Goal: Information Seeking & Learning: Learn about a topic

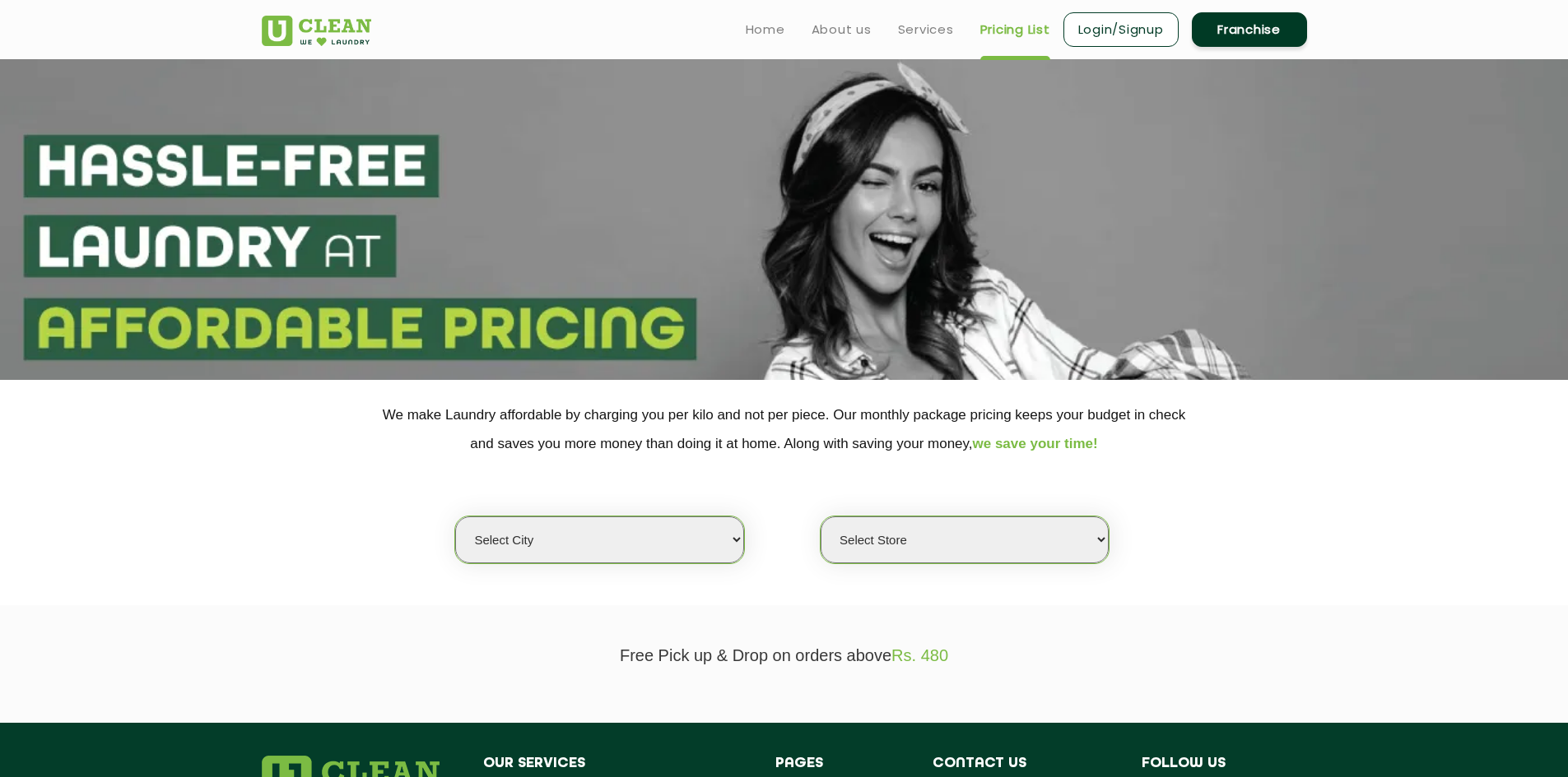
click at [731, 541] on select "Select city [GEOGRAPHIC_DATA] [GEOGRAPHIC_DATA] [GEOGRAPHIC_DATA] [GEOGRAPHIC_D…" at bounding box center [599, 540] width 288 height 47
select select "158"
click at [455, 516] on select "Select city [GEOGRAPHIC_DATA] [GEOGRAPHIC_DATA] [GEOGRAPHIC_DATA] [GEOGRAPHIC_D…" at bounding box center [599, 540] width 288 height 47
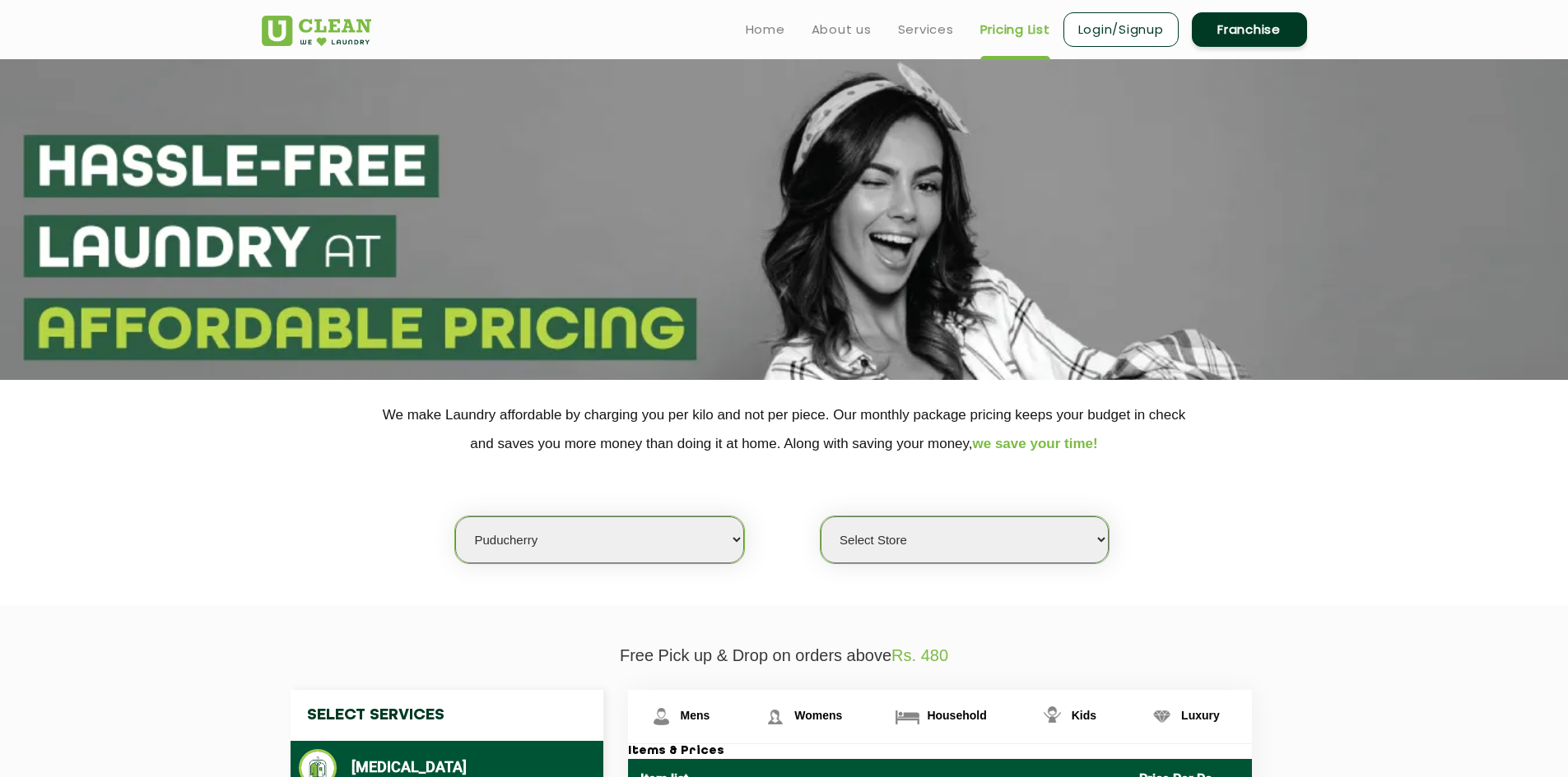
click at [1103, 546] on select "Select Store UClean Puducherry" at bounding box center [964, 540] width 288 height 47
select select "471"
click at [821, 516] on select "Select Store UClean Puducherry" at bounding box center [964, 540] width 288 height 47
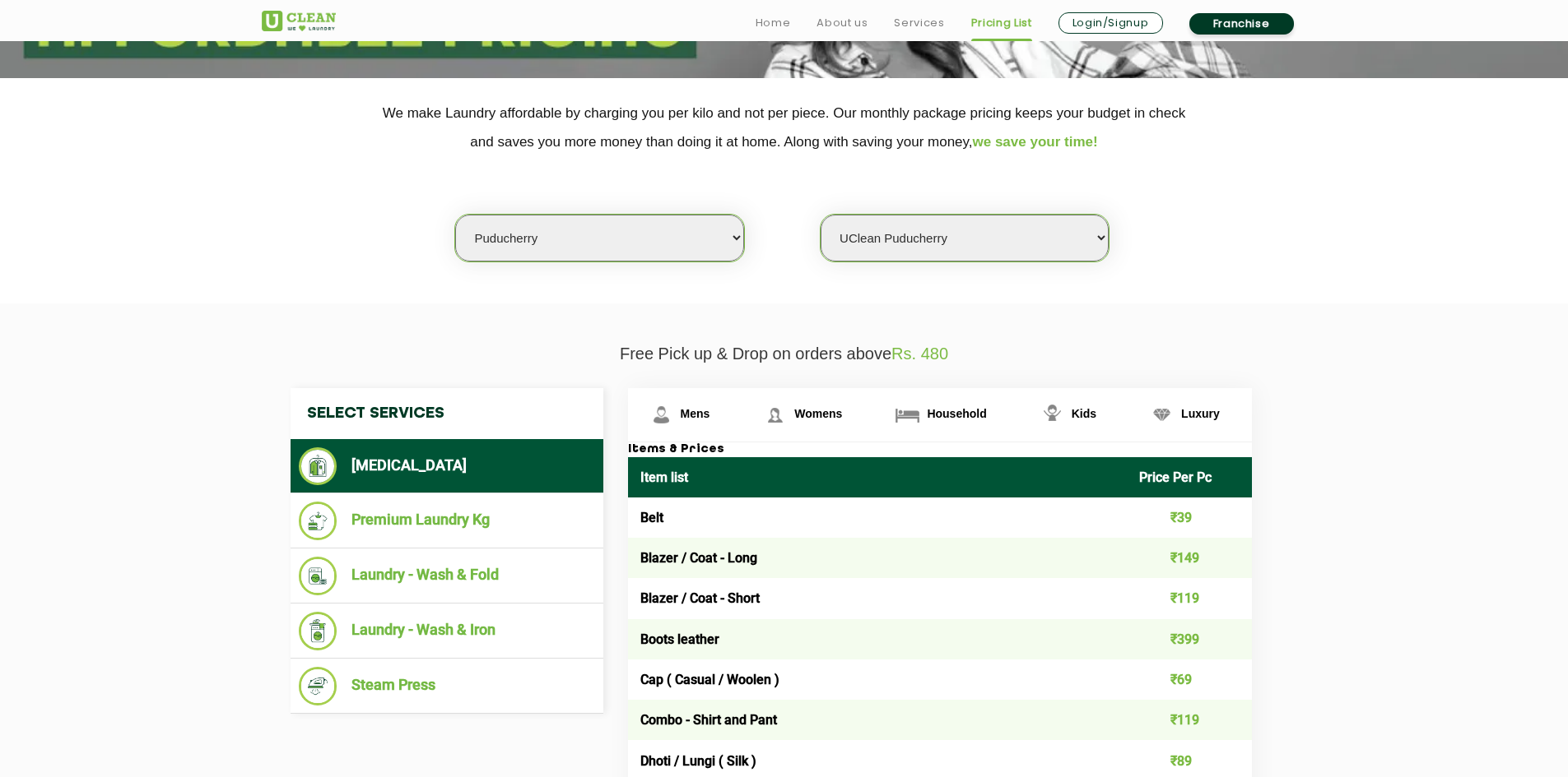
scroll to position [329, 0]
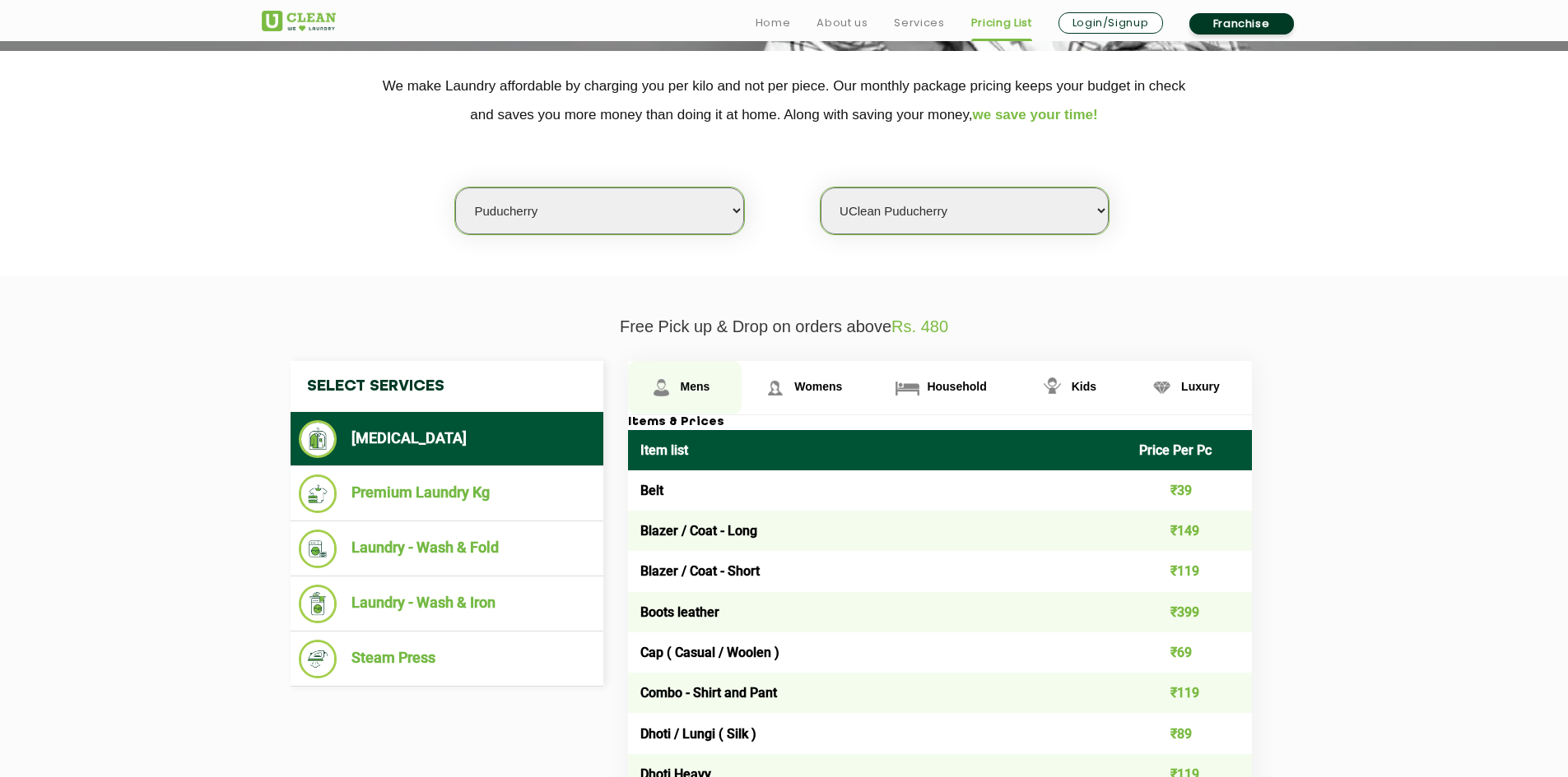
click at [701, 381] on span "Mens" at bounding box center [695, 387] width 29 height 13
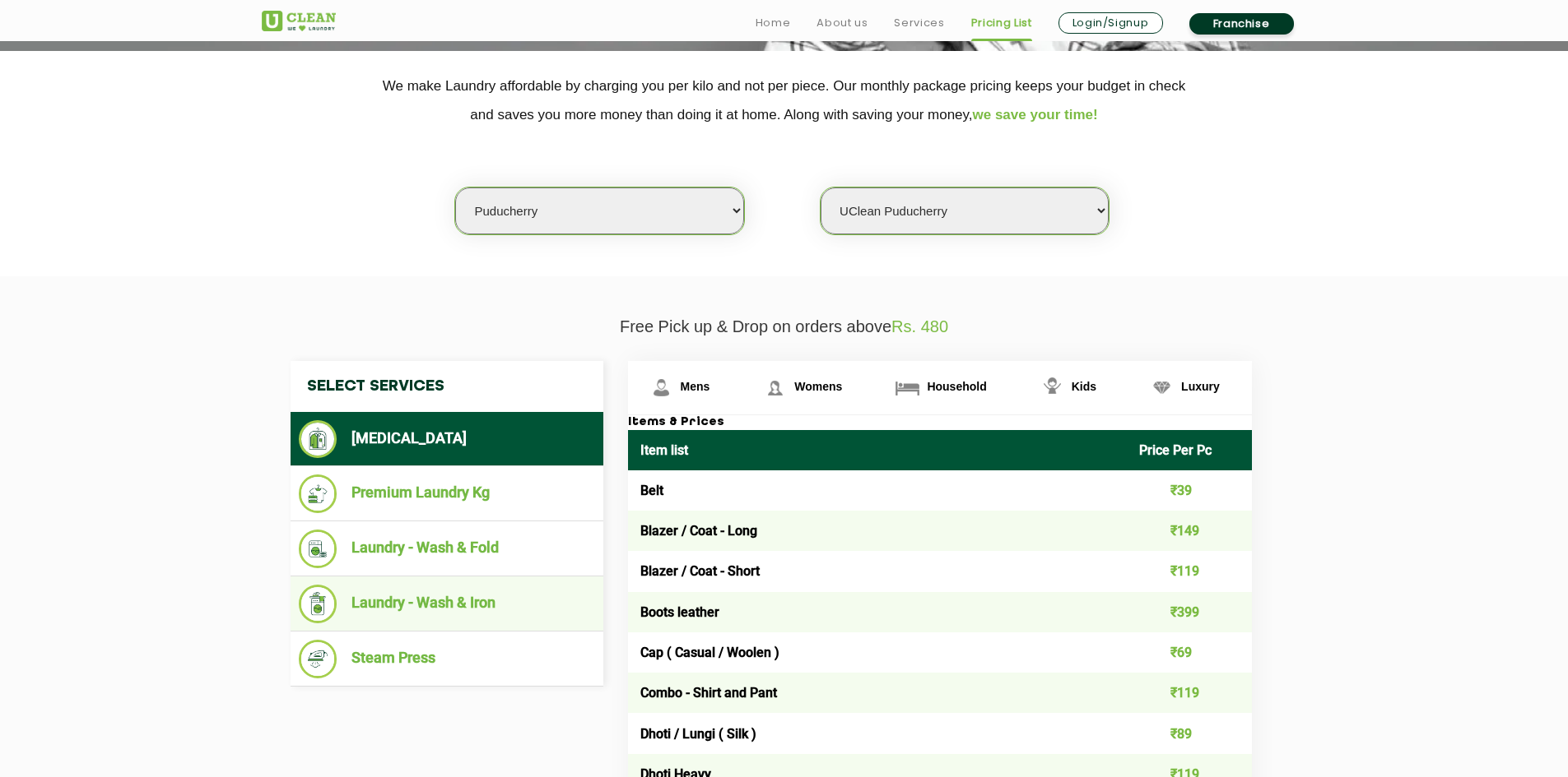
click at [430, 600] on li "Laundry - Wash & Iron" at bounding box center [447, 604] width 297 height 39
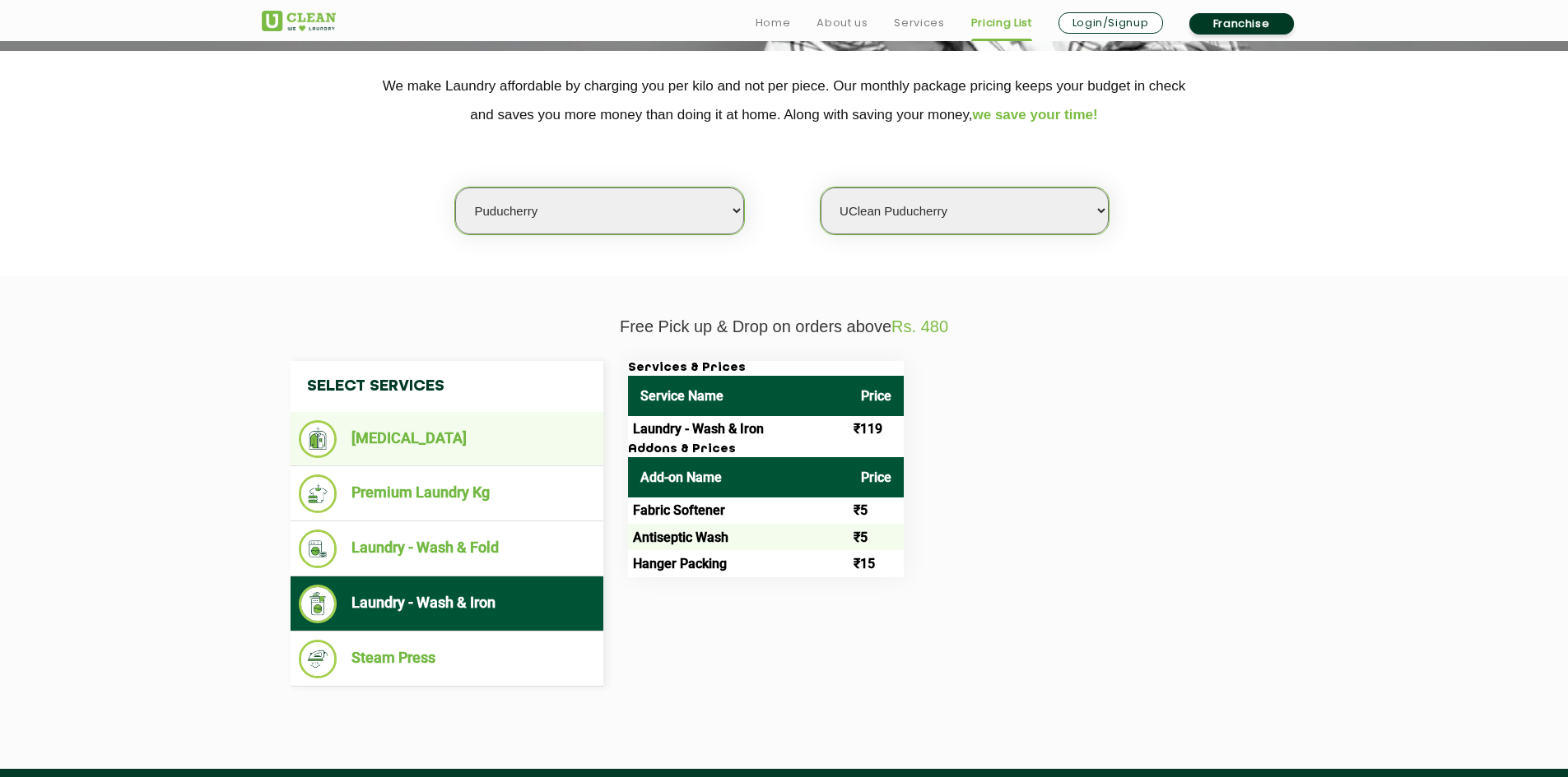
click at [406, 452] on li "[MEDICAL_DATA]" at bounding box center [447, 439] width 297 height 38
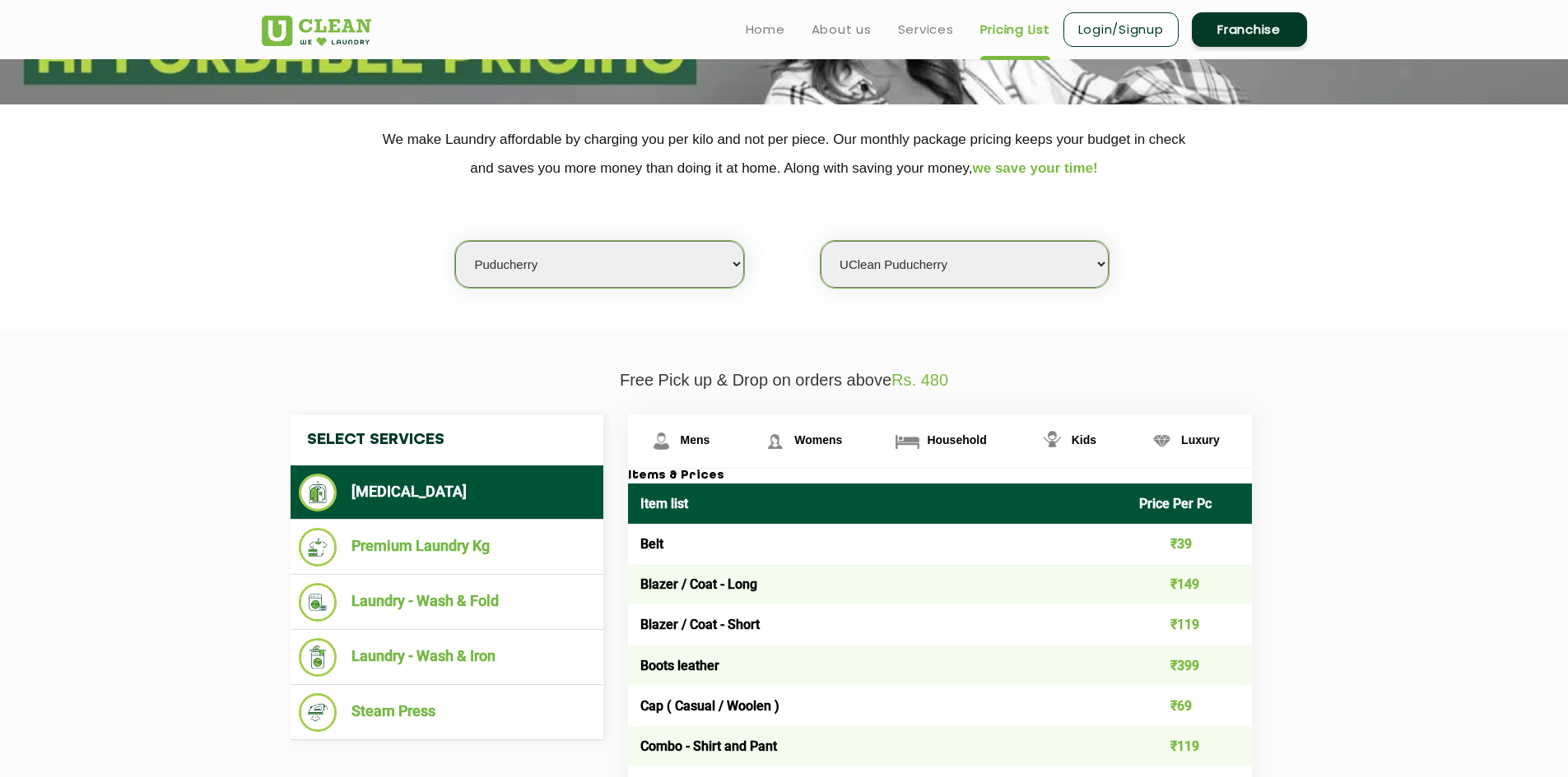
scroll to position [246, 0]
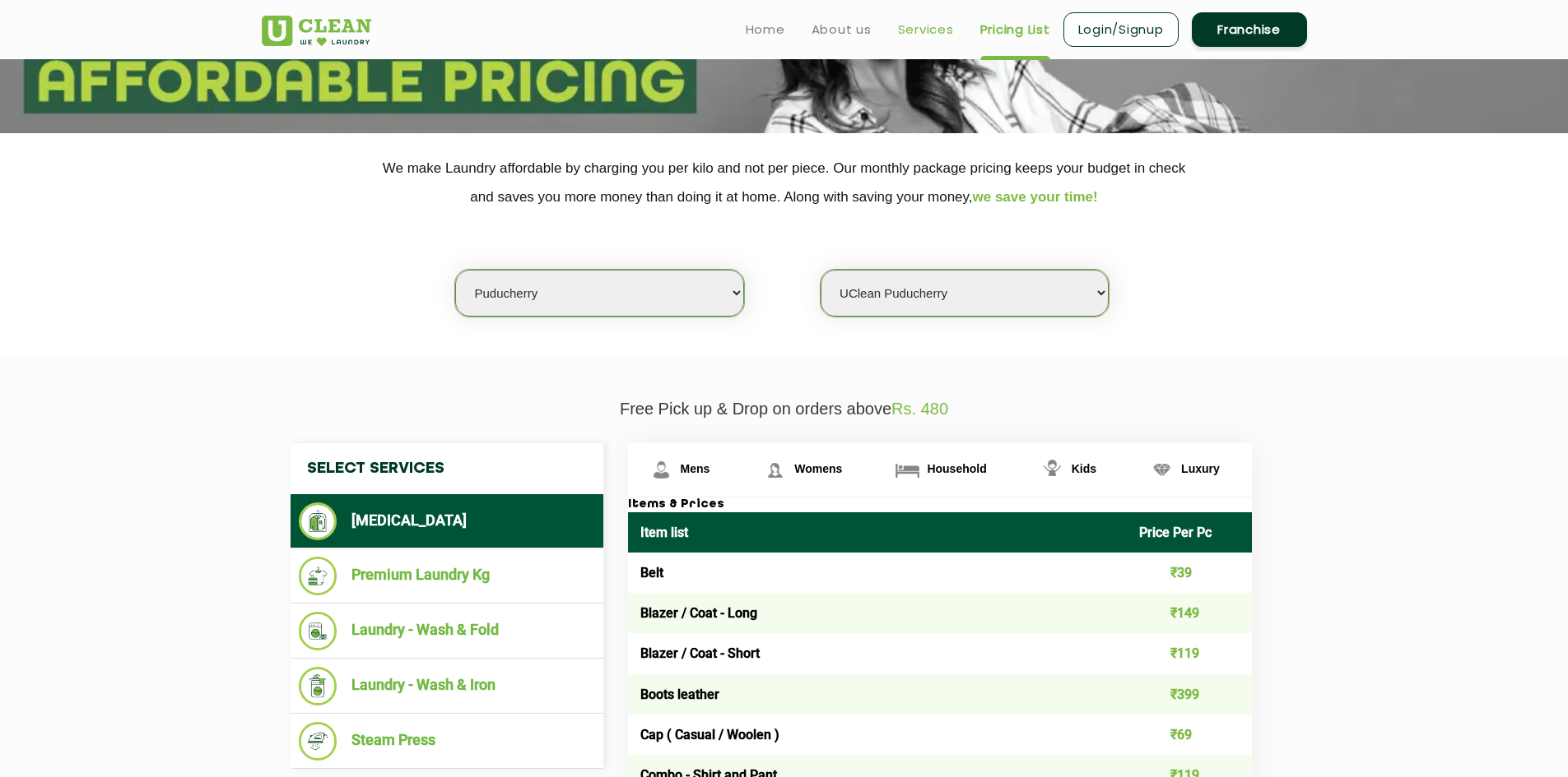
click at [919, 32] on link "Services" at bounding box center [926, 29] width 56 height 20
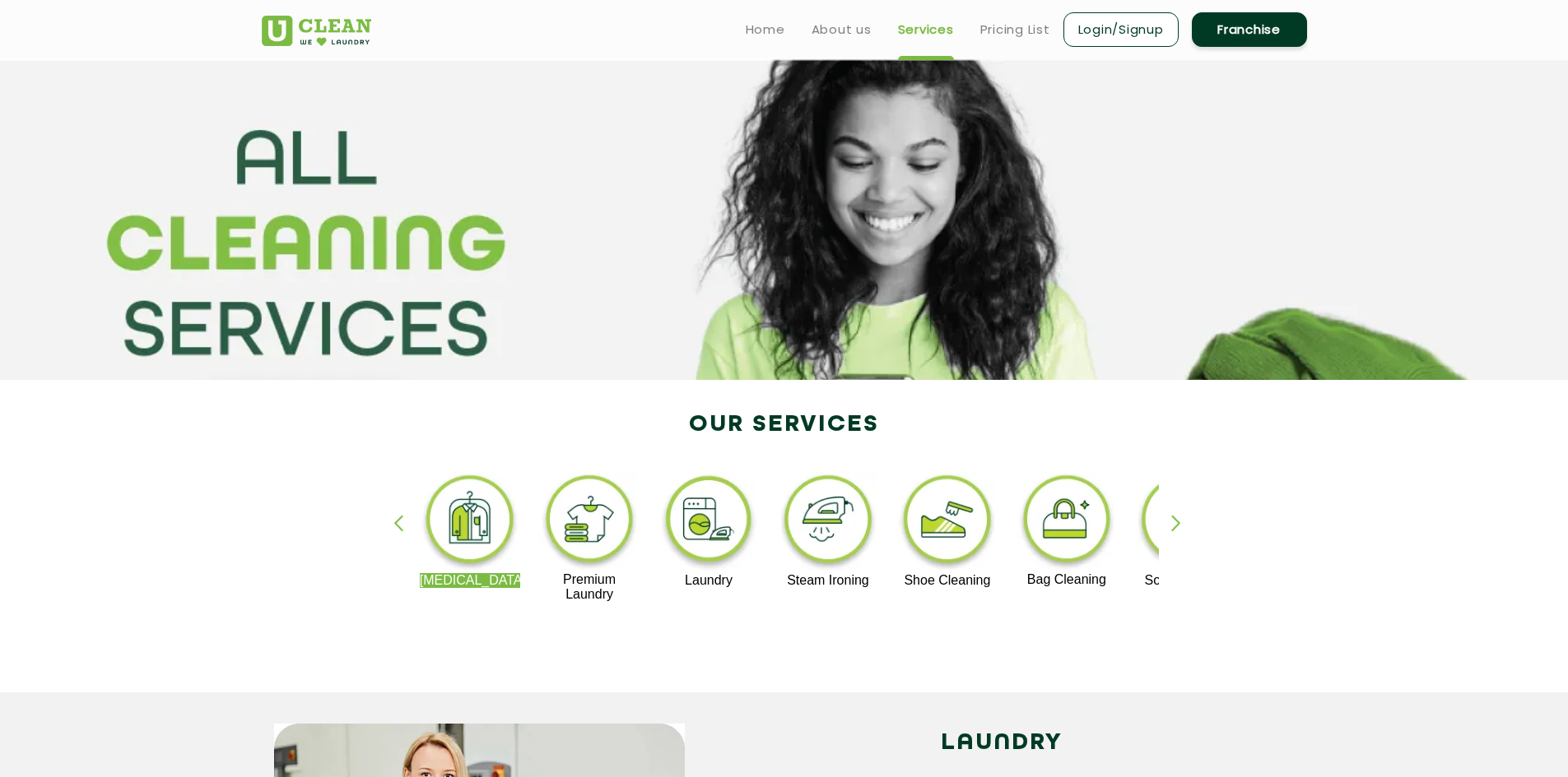
click at [1175, 516] on div "button" at bounding box center [1184, 538] width 25 height 45
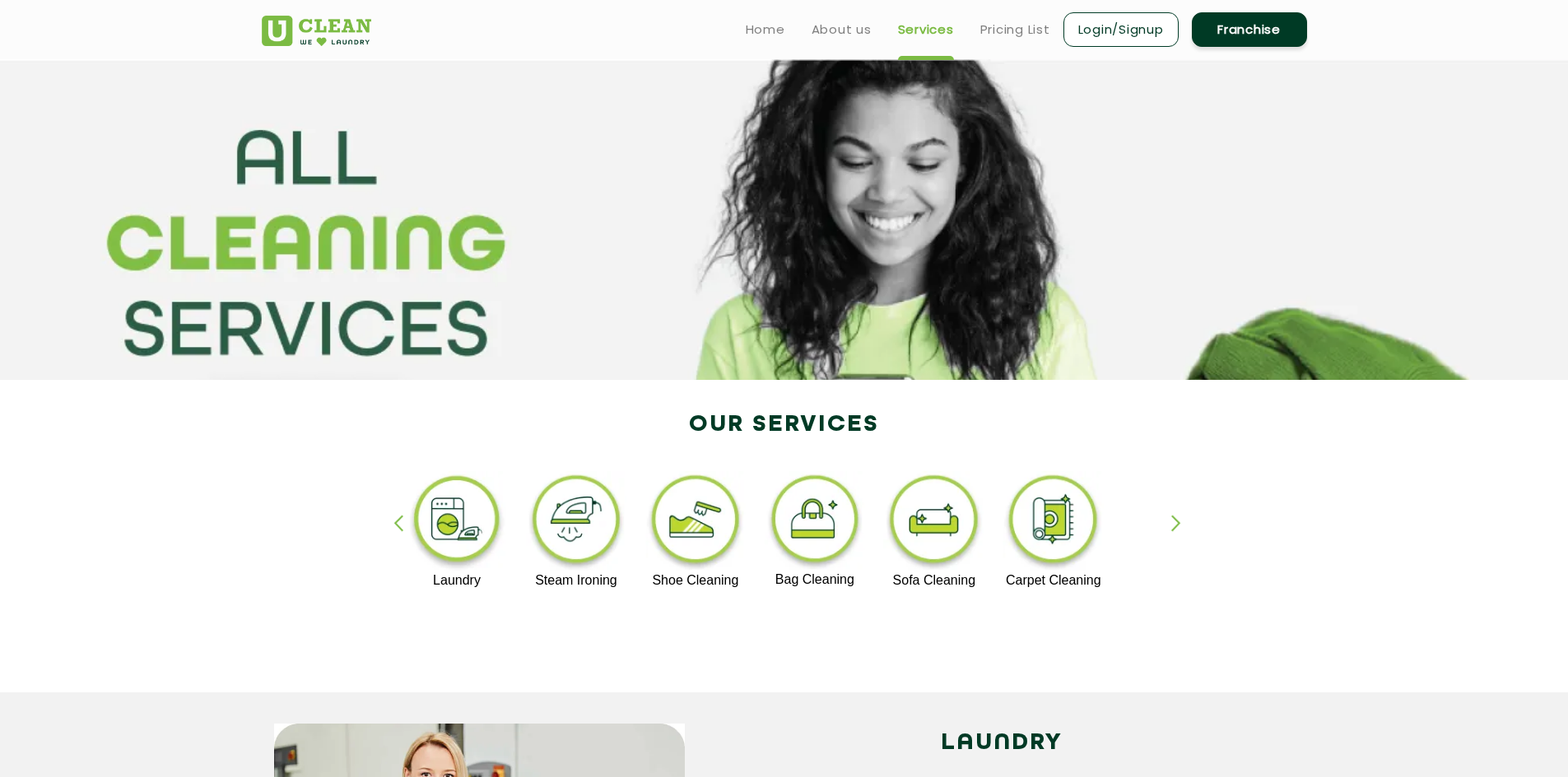
click at [397, 526] on div "button" at bounding box center [406, 538] width 25 height 45
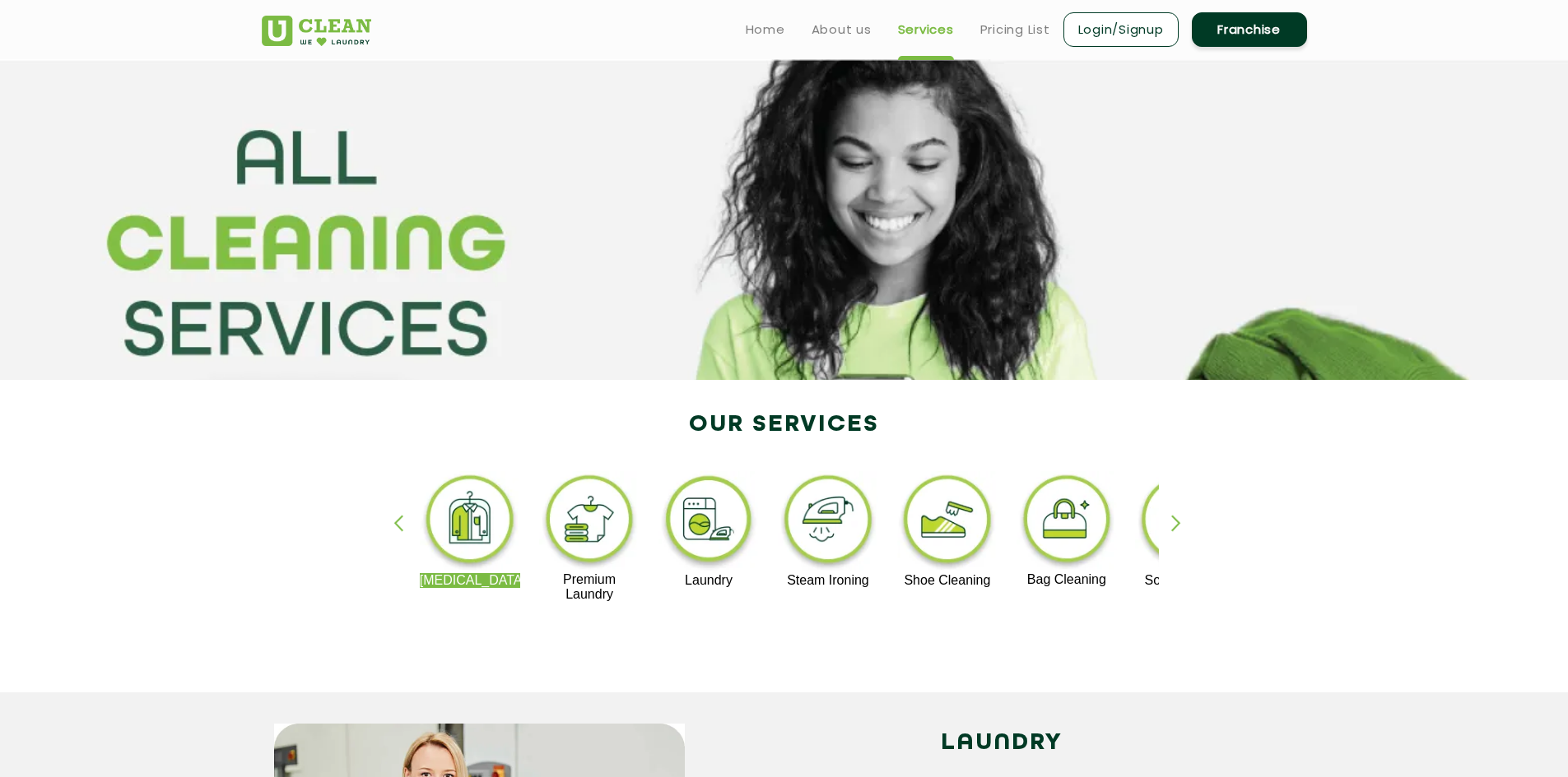
click at [593, 549] on img at bounding box center [589, 521] width 101 height 101
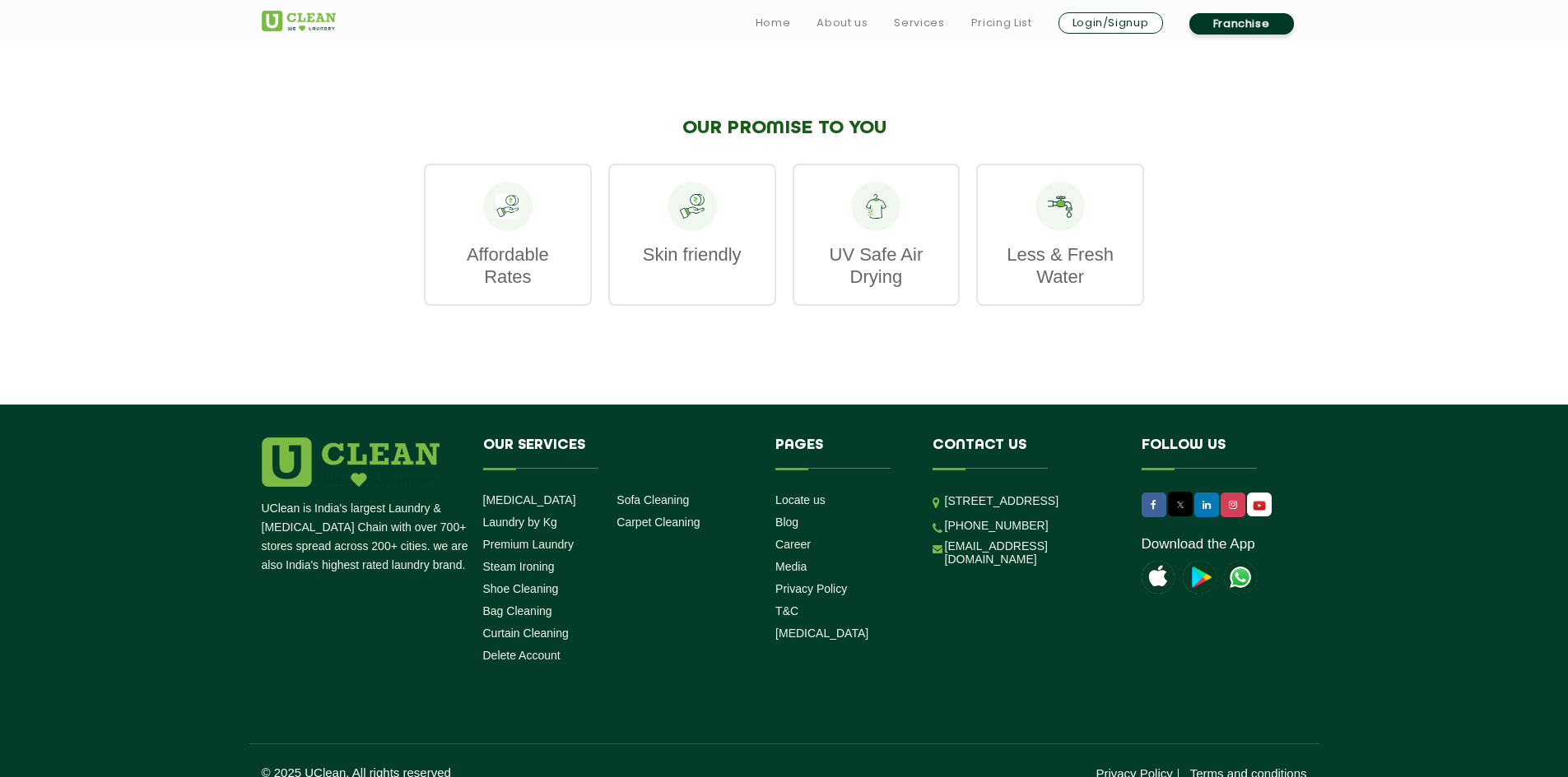
scroll to position [1992, 0]
